Goal: Transaction & Acquisition: Purchase product/service

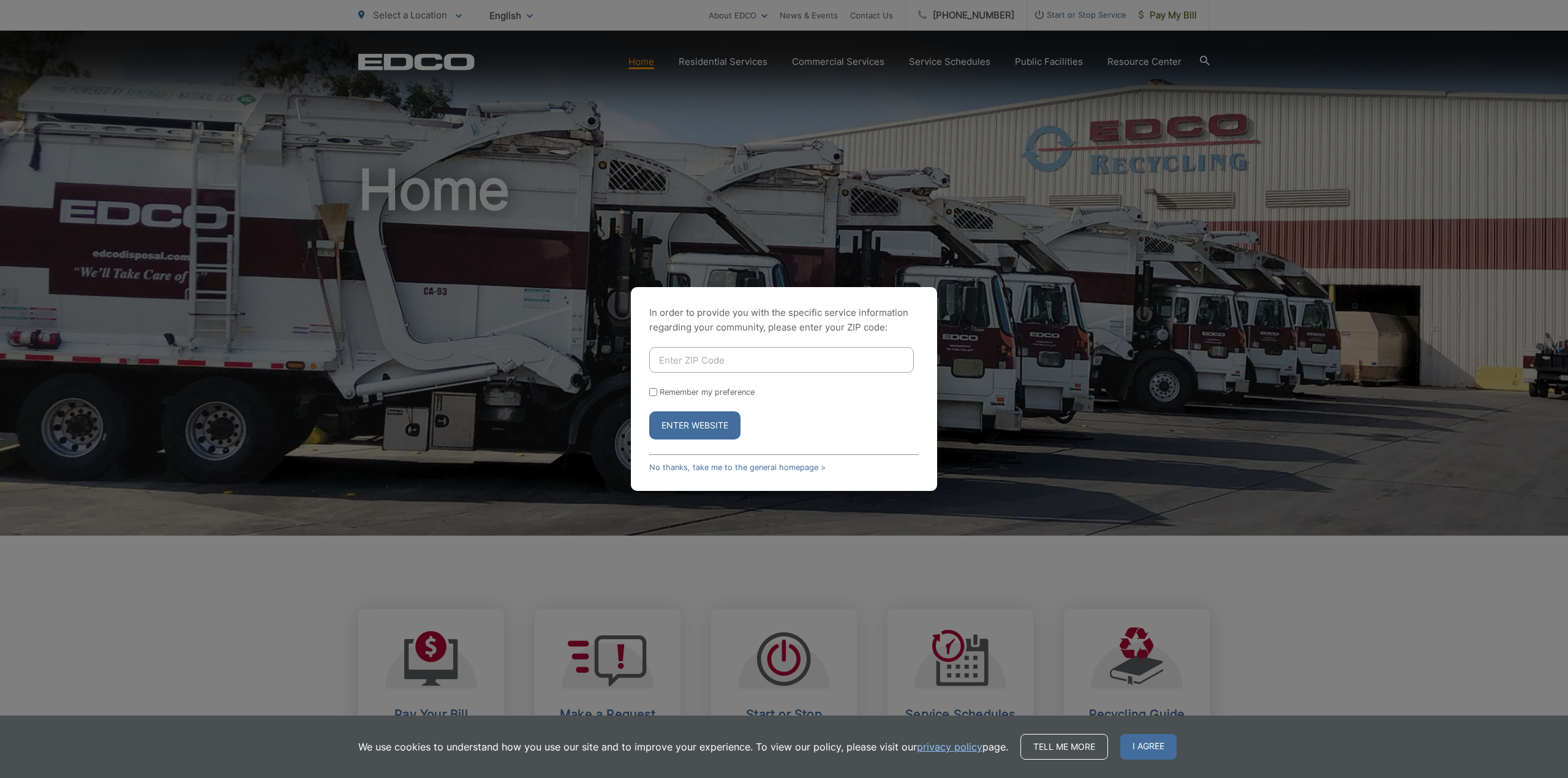
click at [801, 241] on div "In order to provide you with the specific service information regarding your co…" at bounding box center [784, 389] width 1568 height 778
click at [1163, 15] on div "In order to provide you with the specific service information regarding your co…" at bounding box center [784, 389] width 1568 height 778
click at [705, 418] on button "Enter Website" at bounding box center [695, 425] width 91 height 28
click at [672, 429] on button "Enter Website" at bounding box center [695, 425] width 91 height 28
click at [673, 354] on input "Enter ZIP Code" at bounding box center [781, 360] width 265 height 26
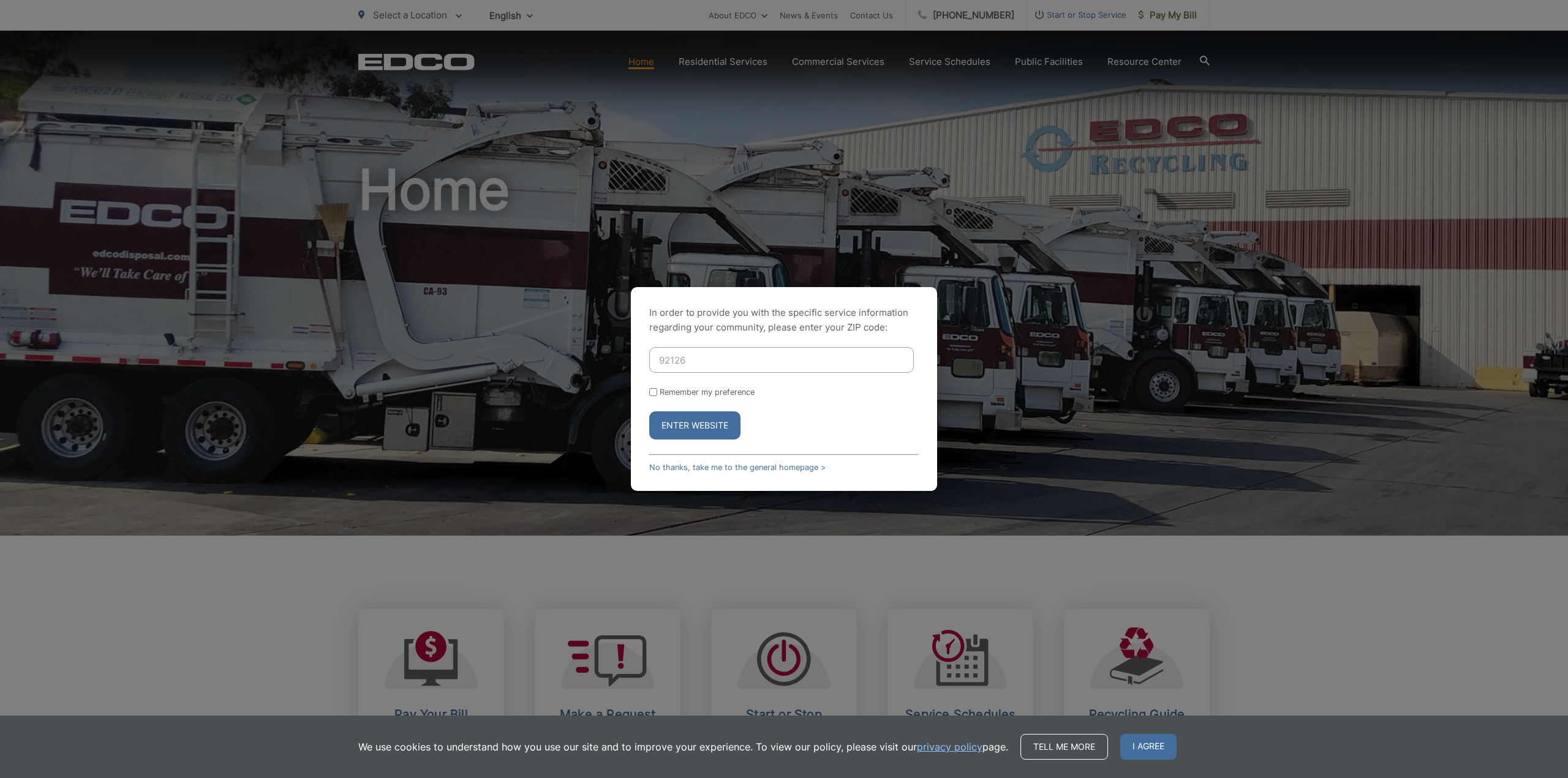
type input "92126"
click at [698, 427] on button "Enter Website" at bounding box center [695, 425] width 91 height 28
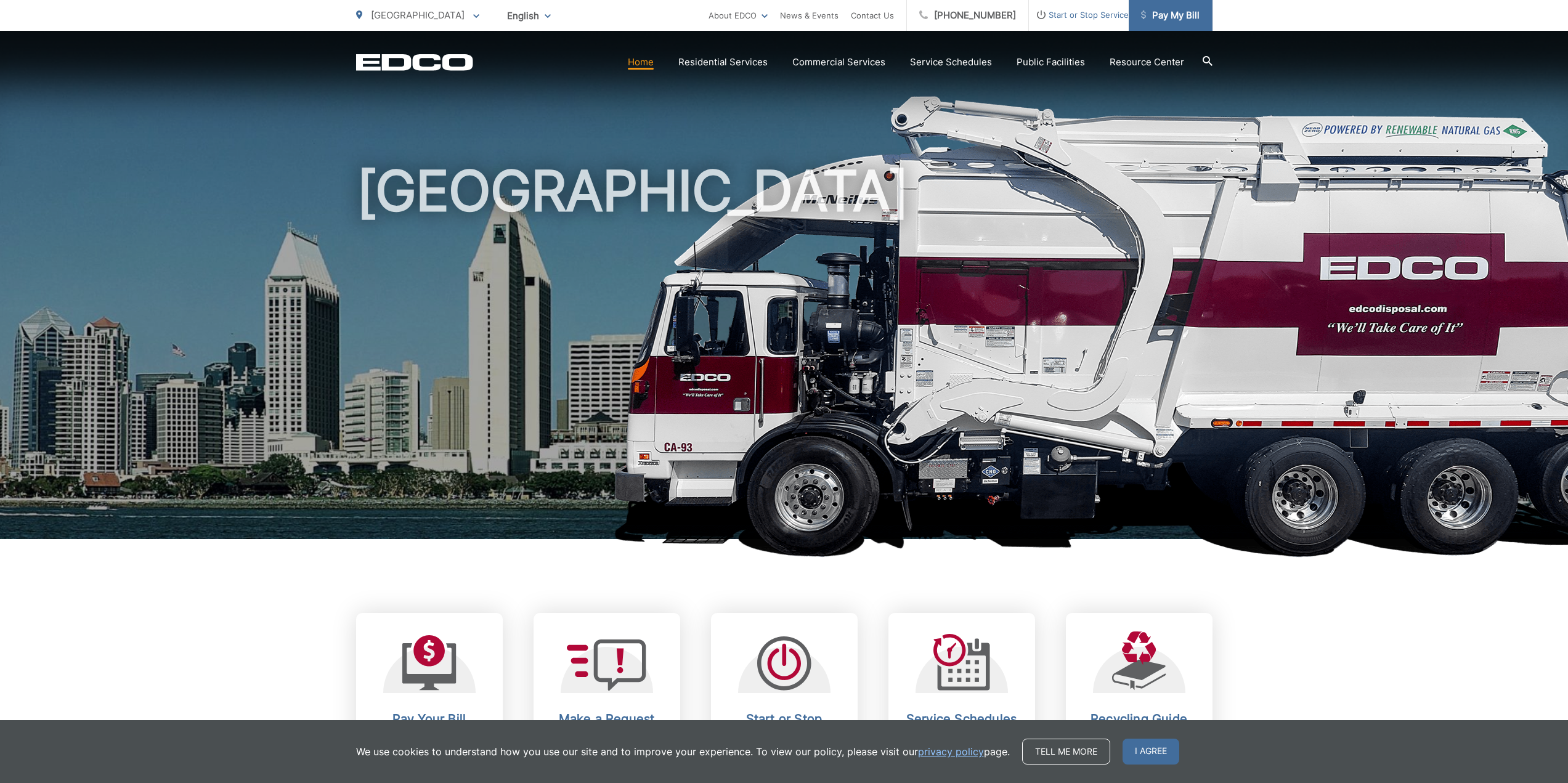
click at [1167, 15] on span "Pay My Bill" at bounding box center [1170, 15] width 59 height 15
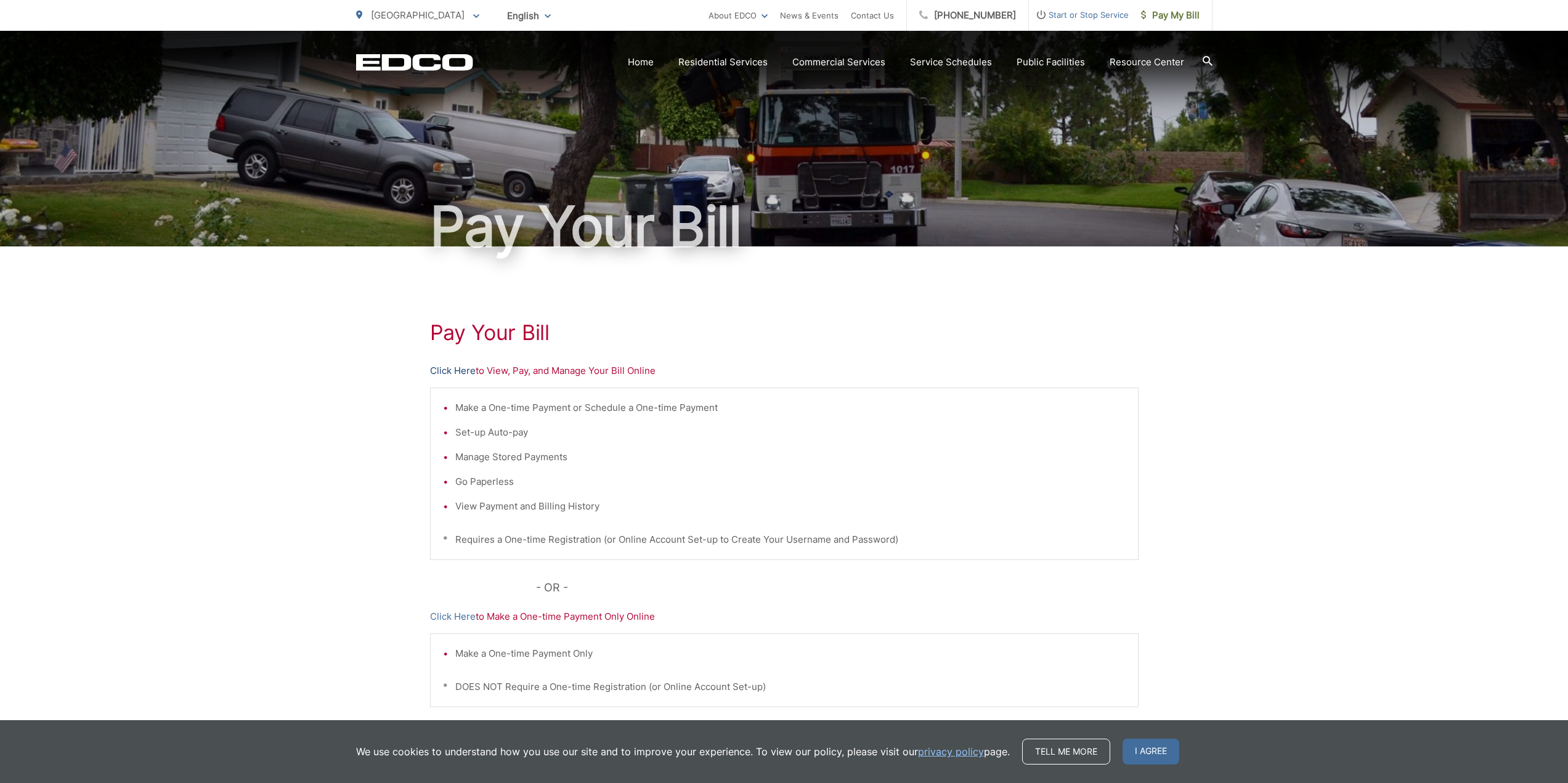
click at [450, 369] on link "Click Here" at bounding box center [453, 370] width 46 height 15
